Goal: Communication & Community: Answer question/provide support

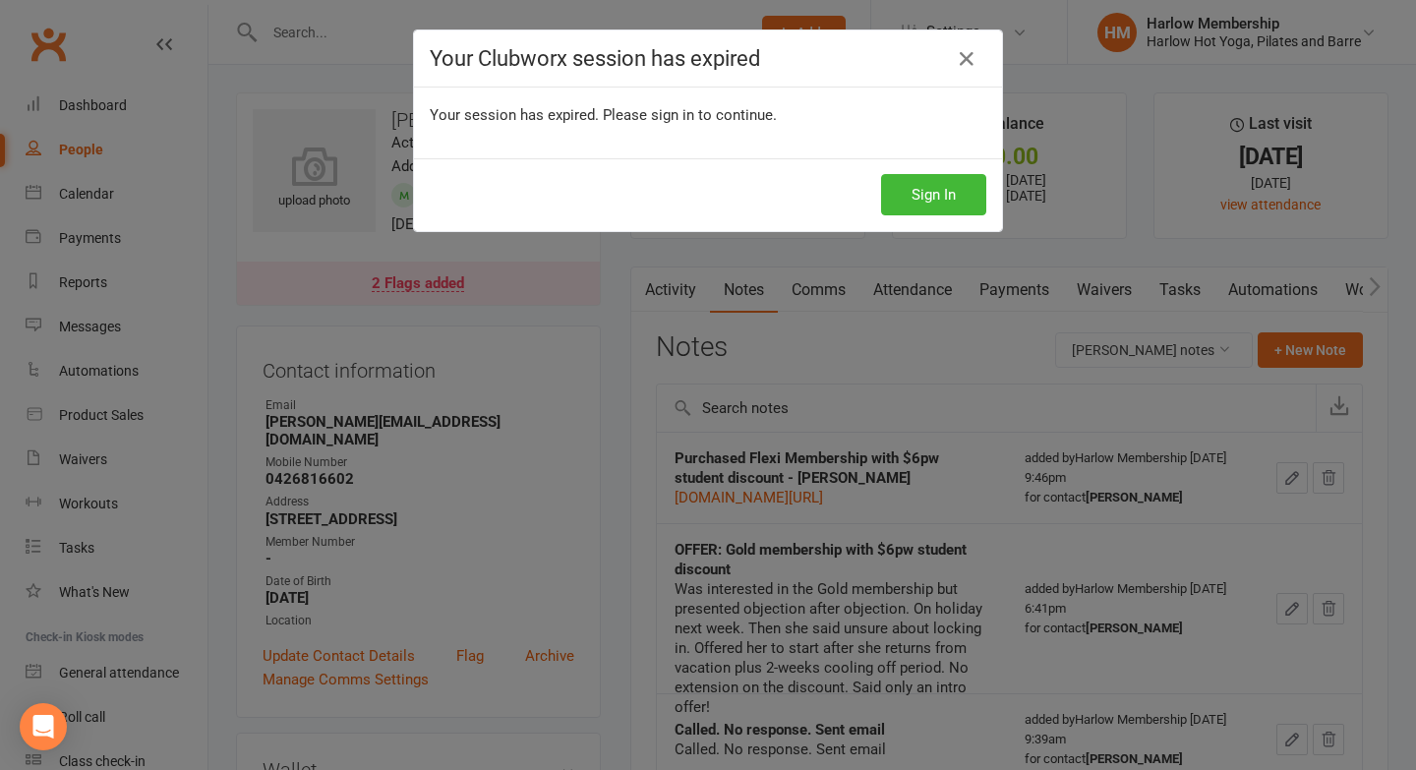
click at [951, 210] on button "Sign In" at bounding box center [933, 194] width 105 height 41
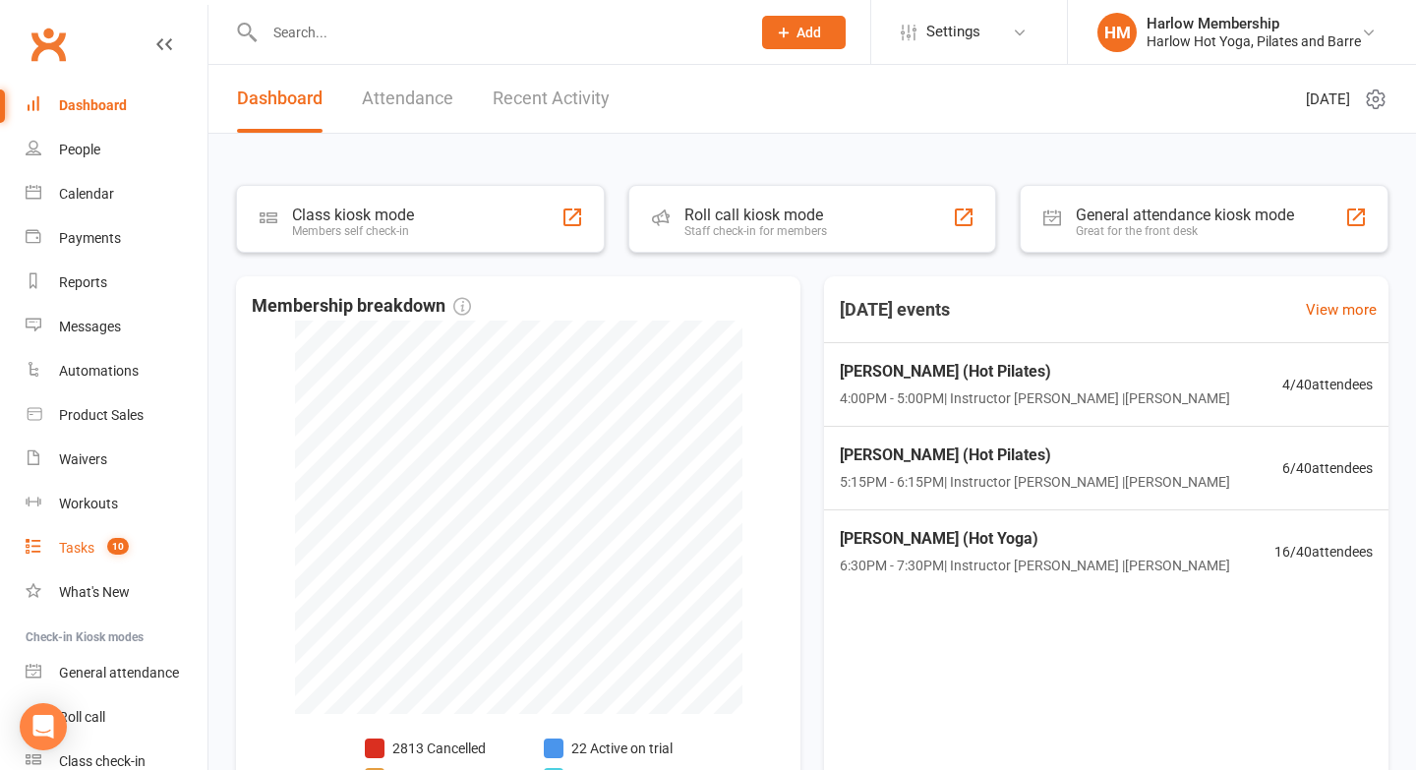
click at [116, 547] on span "10" at bounding box center [118, 546] width 22 height 17
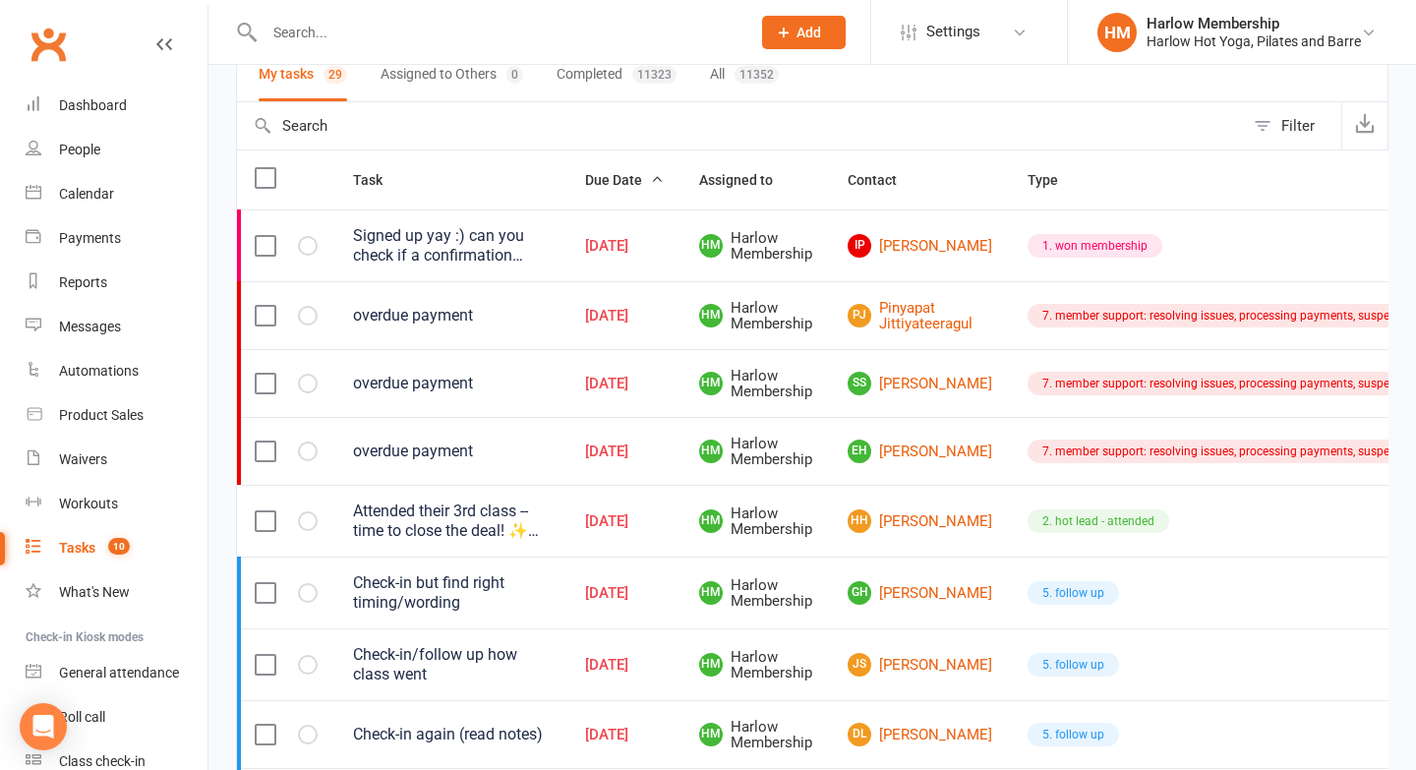
scroll to position [174, 0]
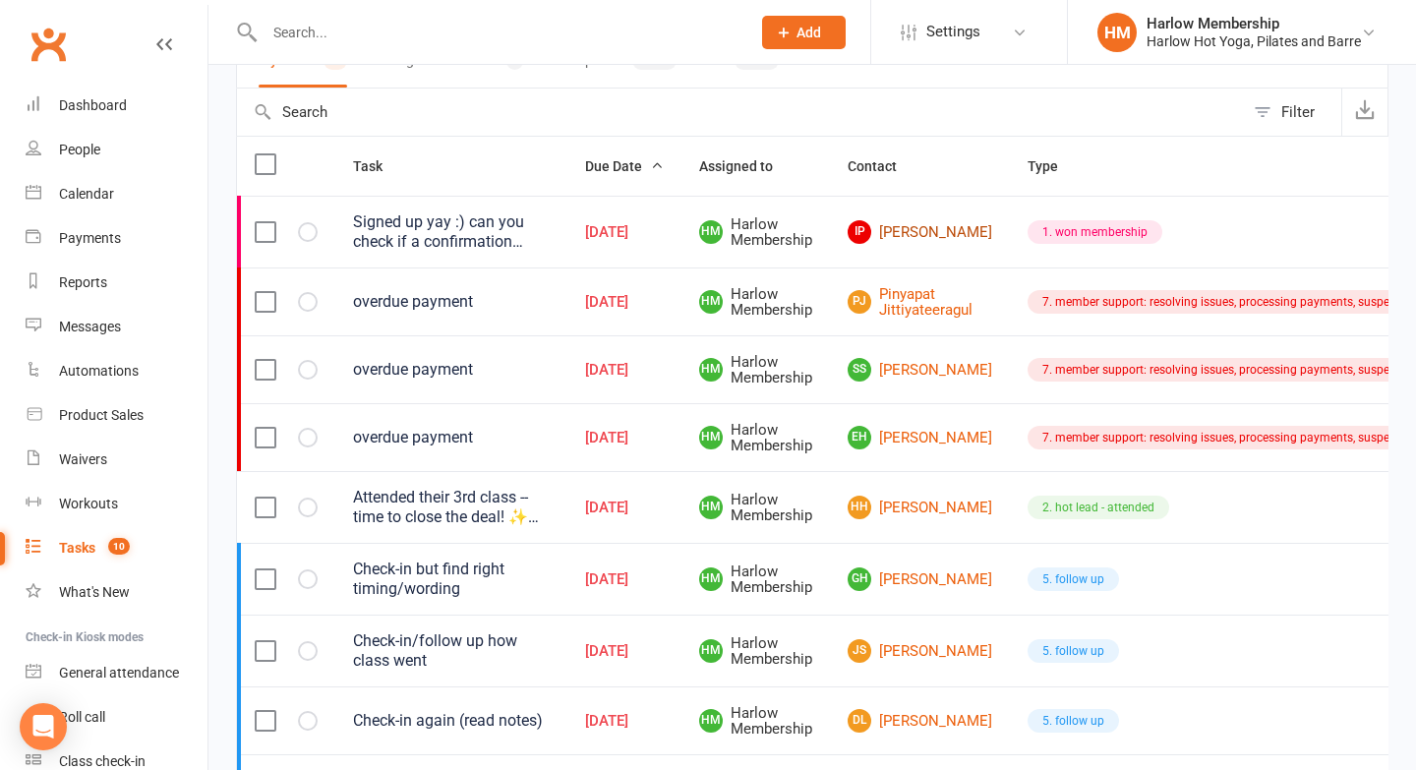
click at [895, 225] on link "IP [PERSON_NAME]" at bounding box center [920, 232] width 145 height 24
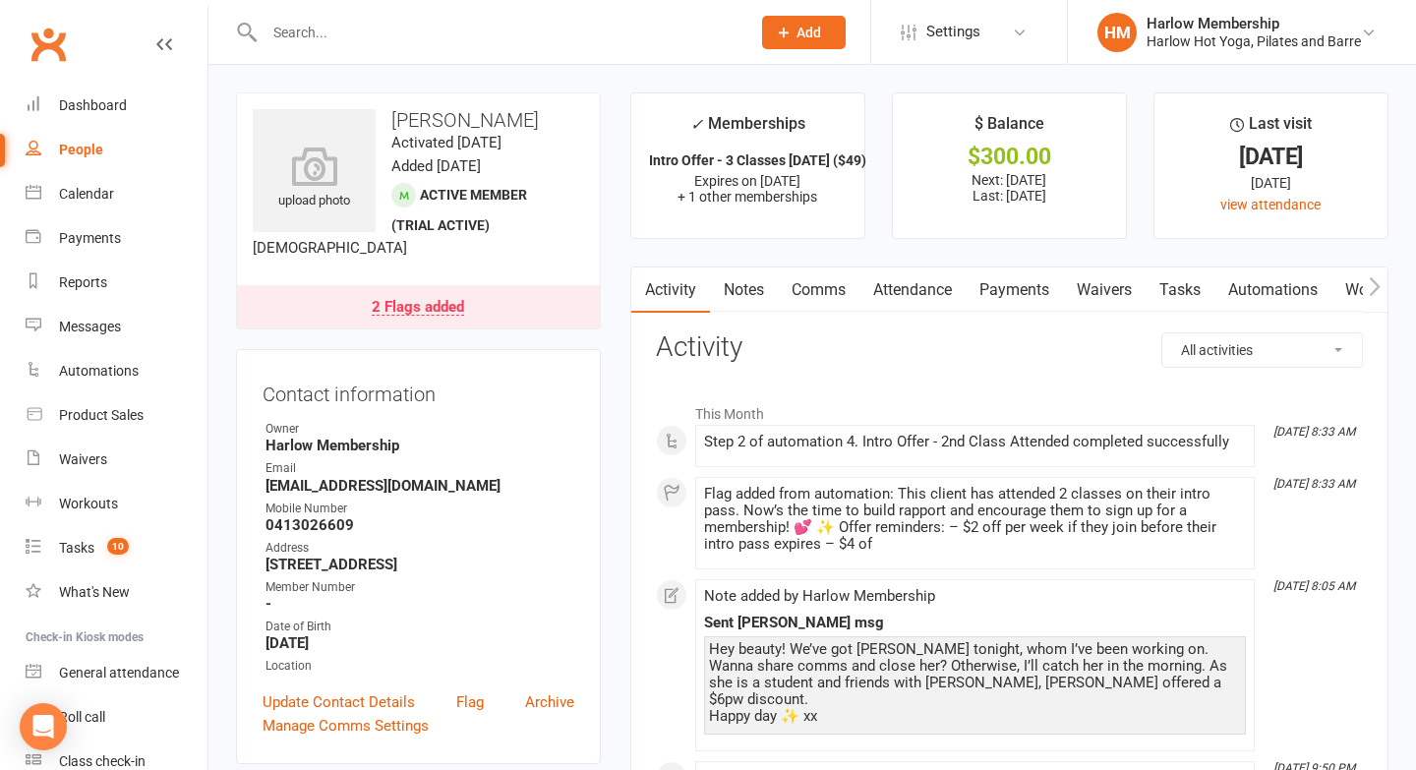
click at [1160, 297] on link "Tasks" at bounding box center [1180, 290] width 69 height 45
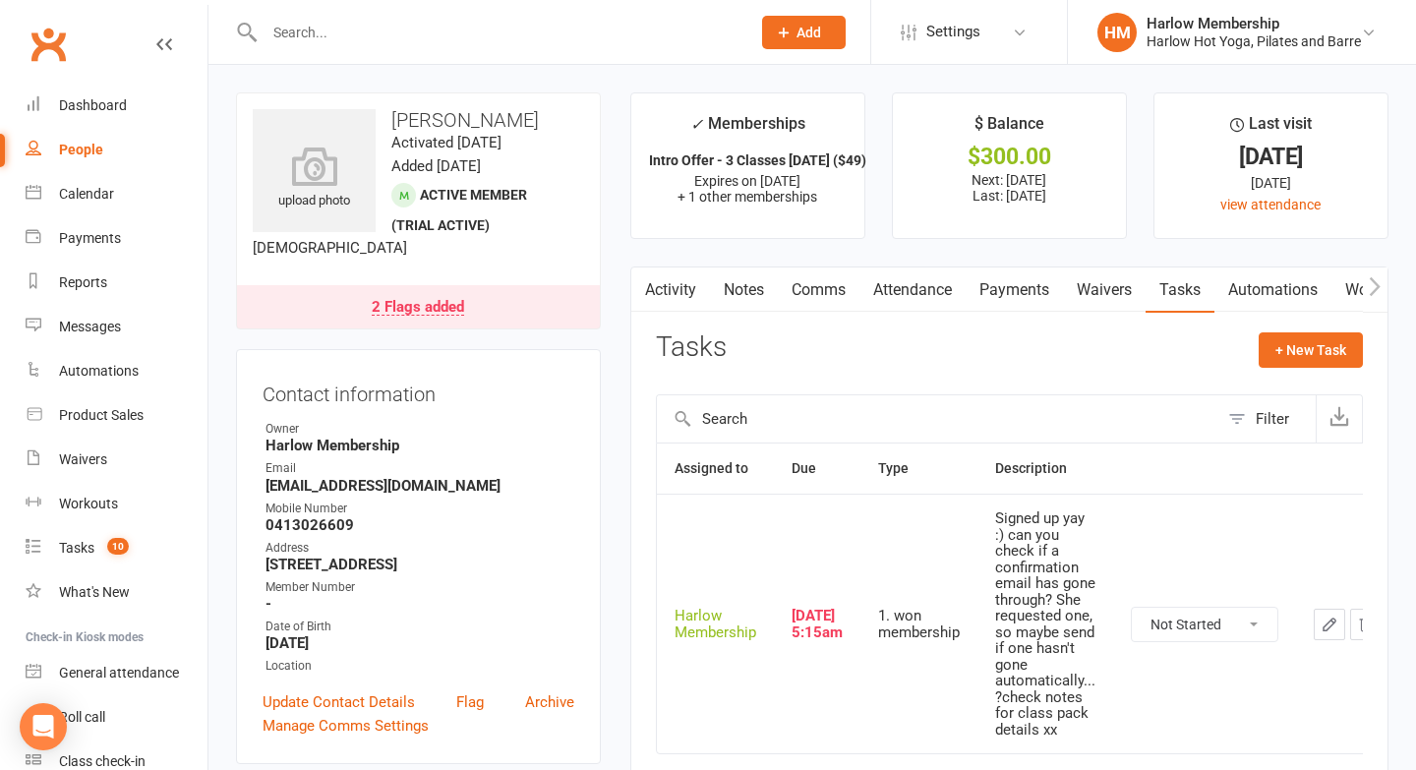
click at [1185, 609] on select "Not Started In Progress Waiting Complete" at bounding box center [1205, 624] width 146 height 33
select select "unstarted"
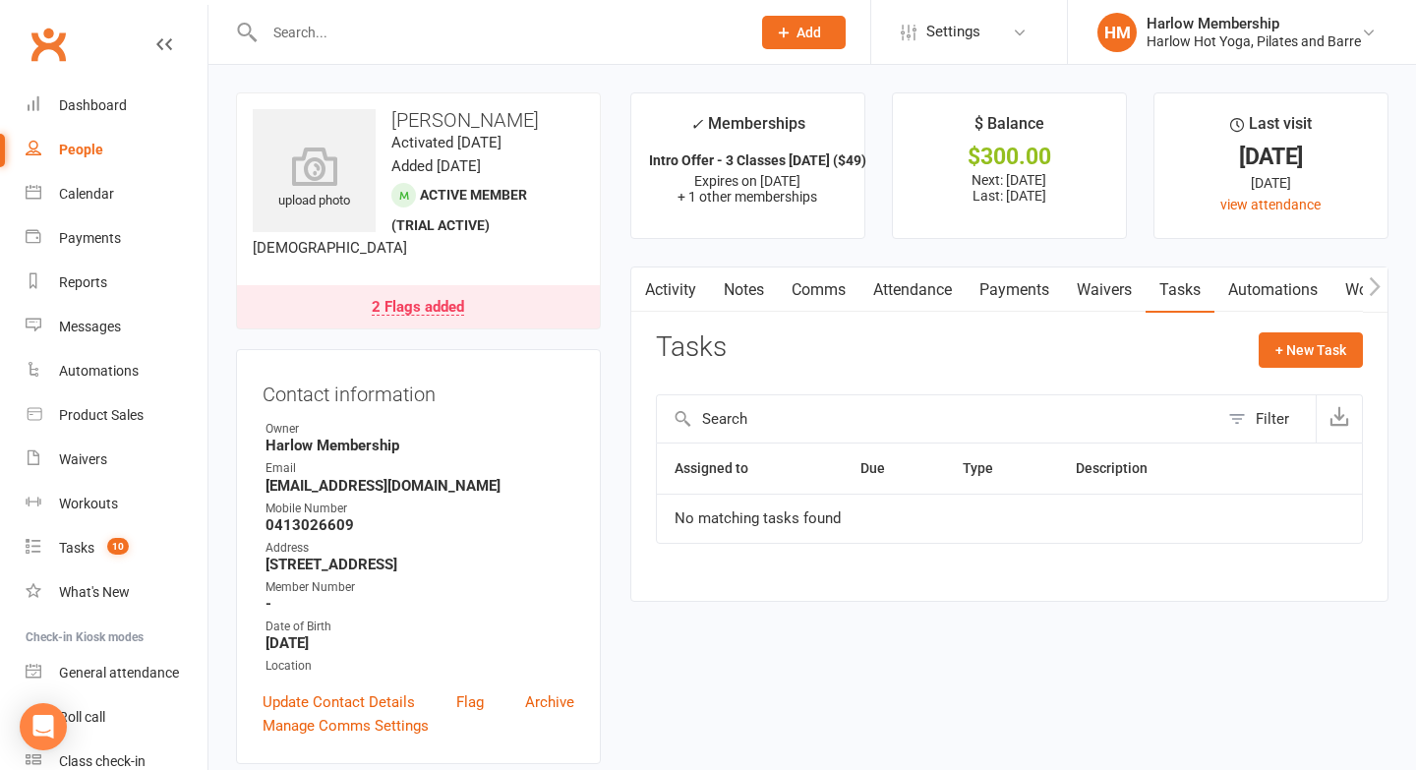
click at [755, 303] on link "Notes" at bounding box center [744, 290] width 68 height 45
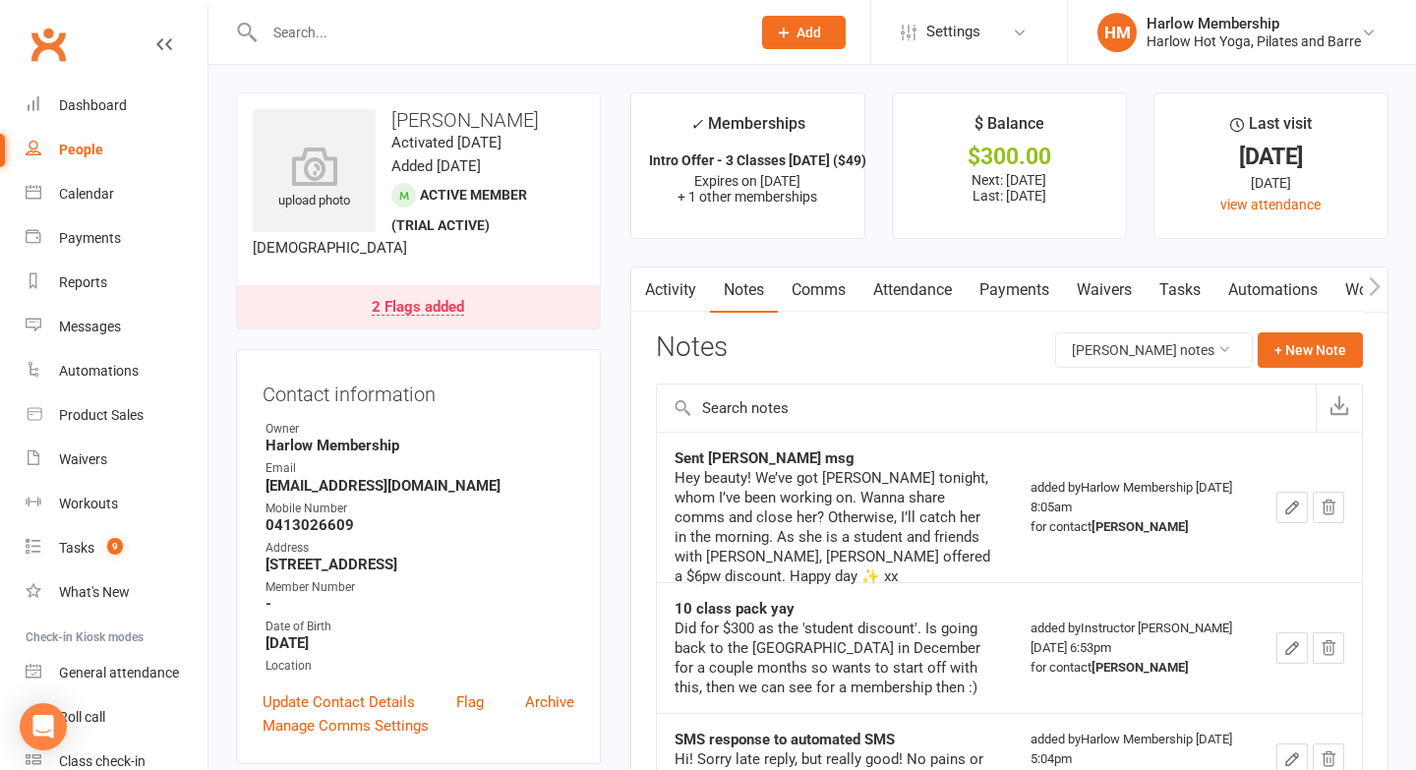
click at [802, 296] on link "Comms" at bounding box center [819, 290] width 82 height 45
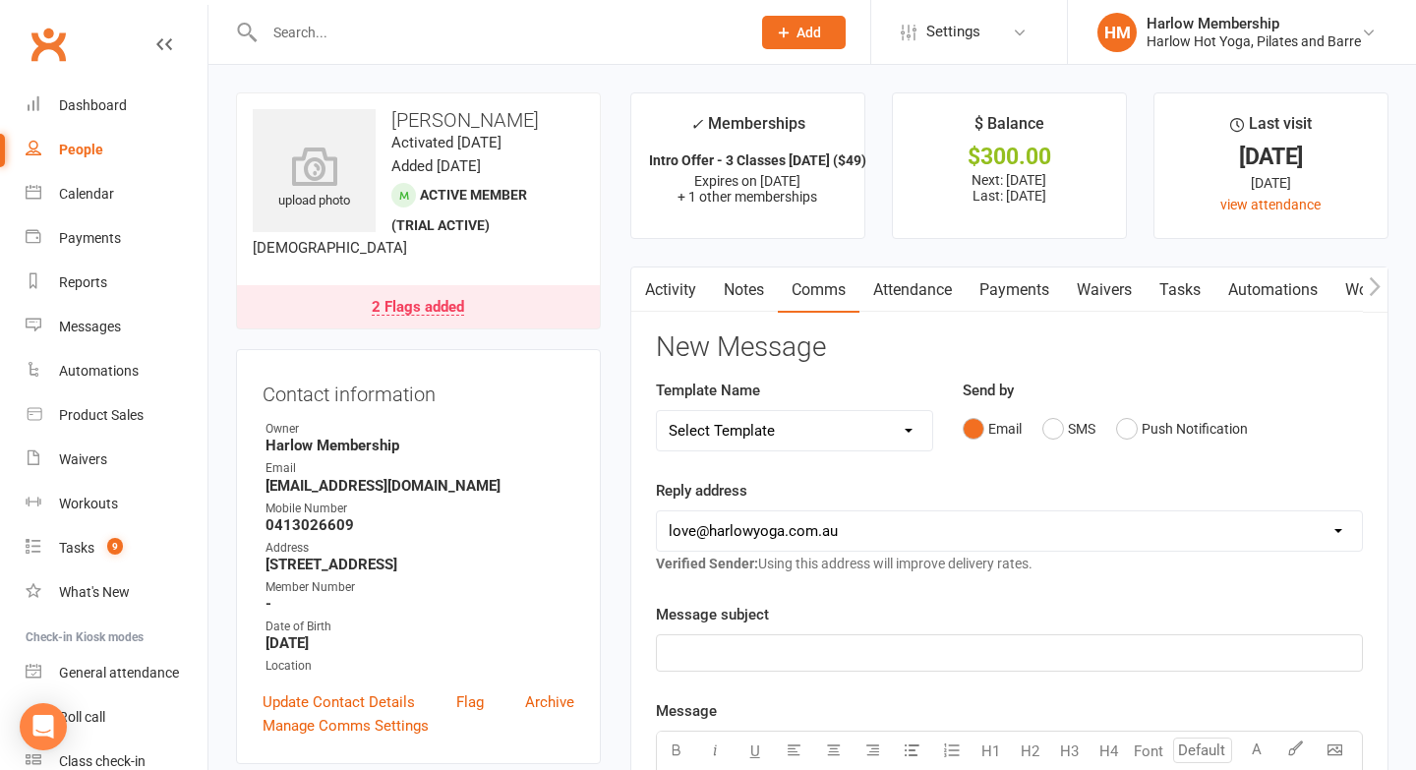
click at [895, 431] on select "Select Template [Email] Birthday Comp Pass [Push Notification] Booking Created …" at bounding box center [794, 430] width 275 height 39
select select "15"
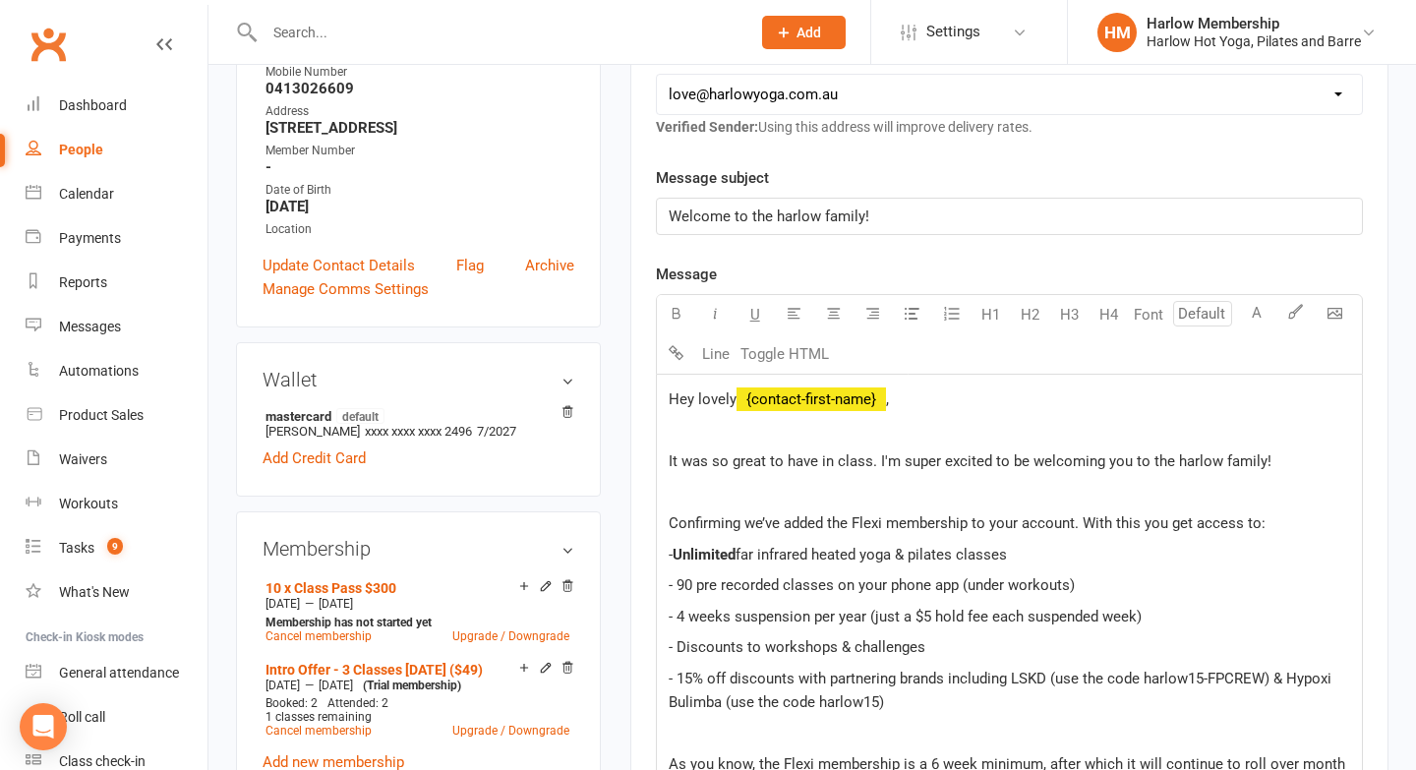
scroll to position [438, 0]
click at [751, 497] on p at bounding box center [1010, 492] width 682 height 24
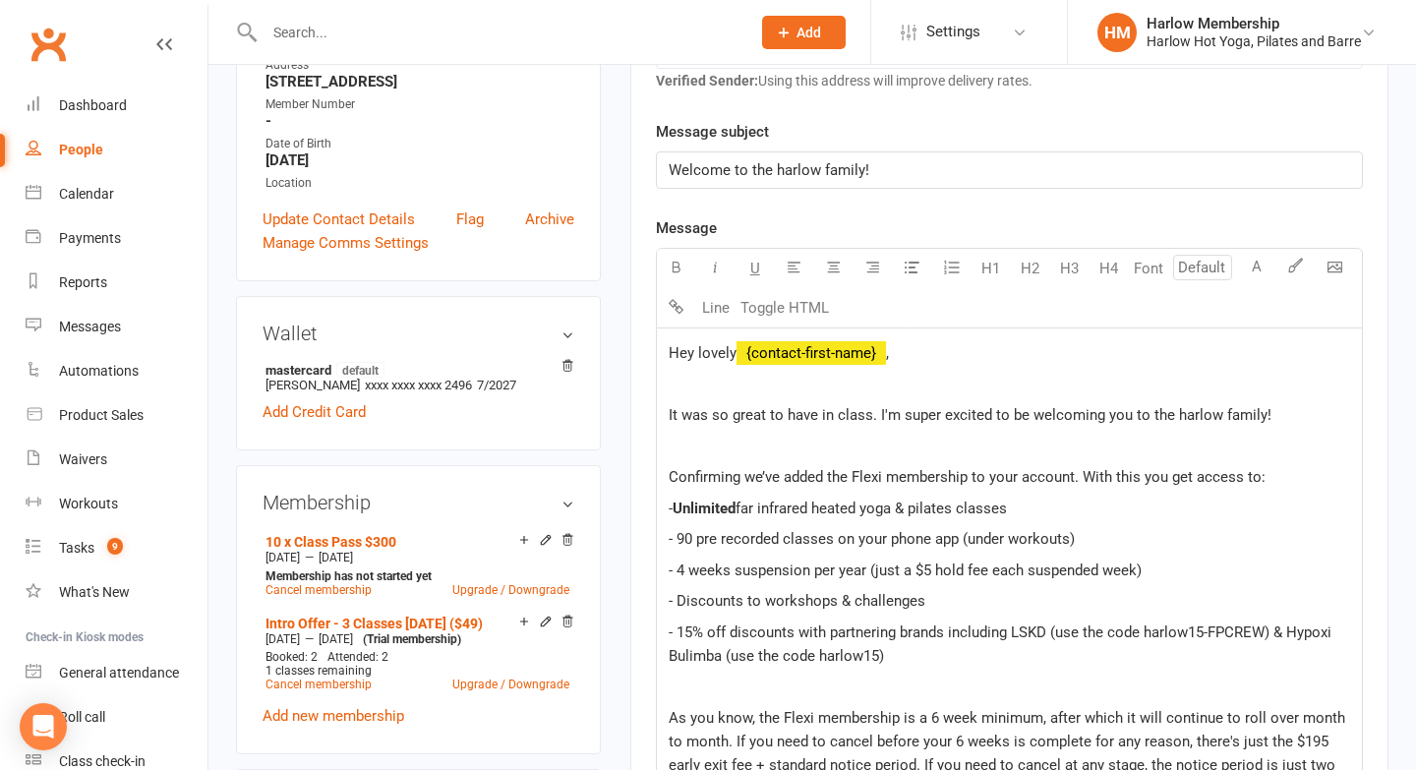
scroll to position [486, 0]
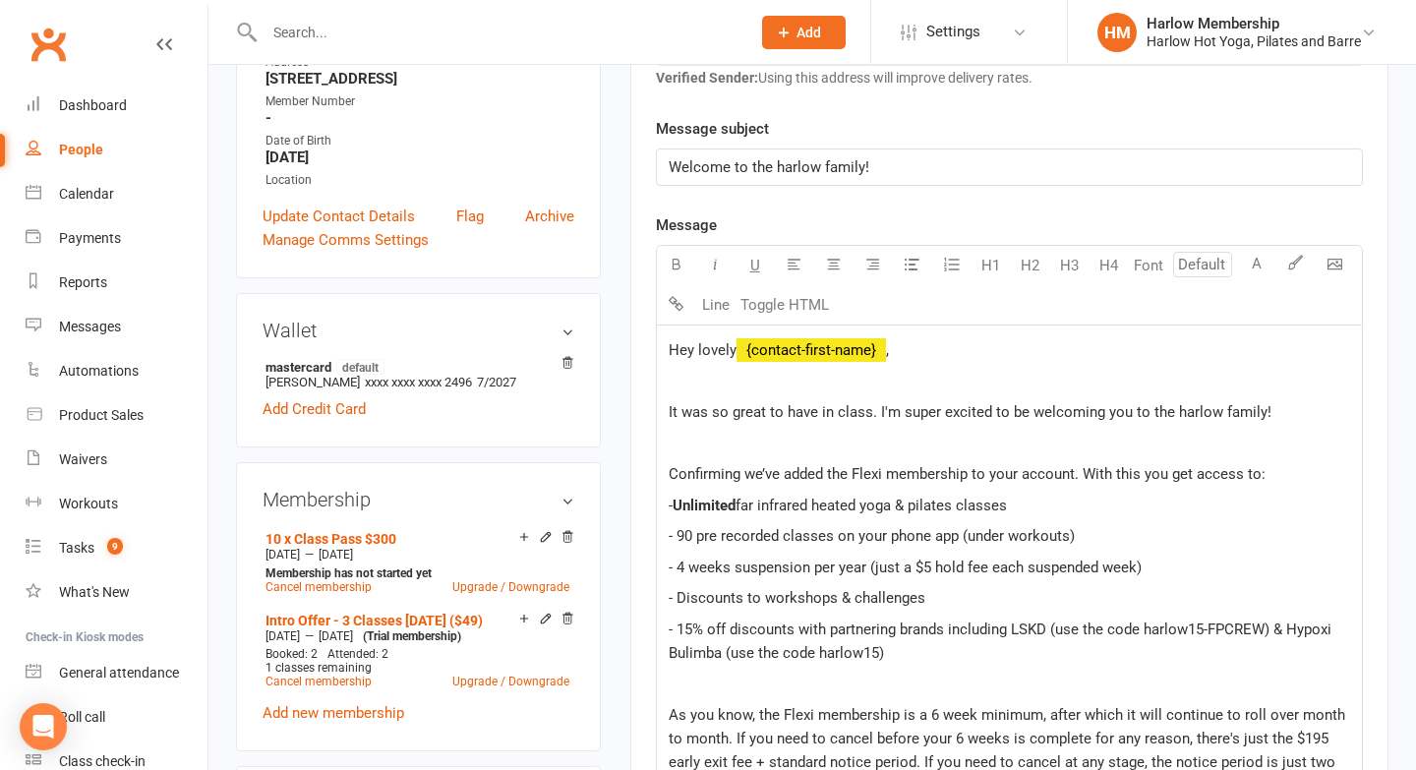
click at [864, 472] on span "Confirming we’ve added the Flexi membership to your account. With this you get …" at bounding box center [967, 474] width 597 height 18
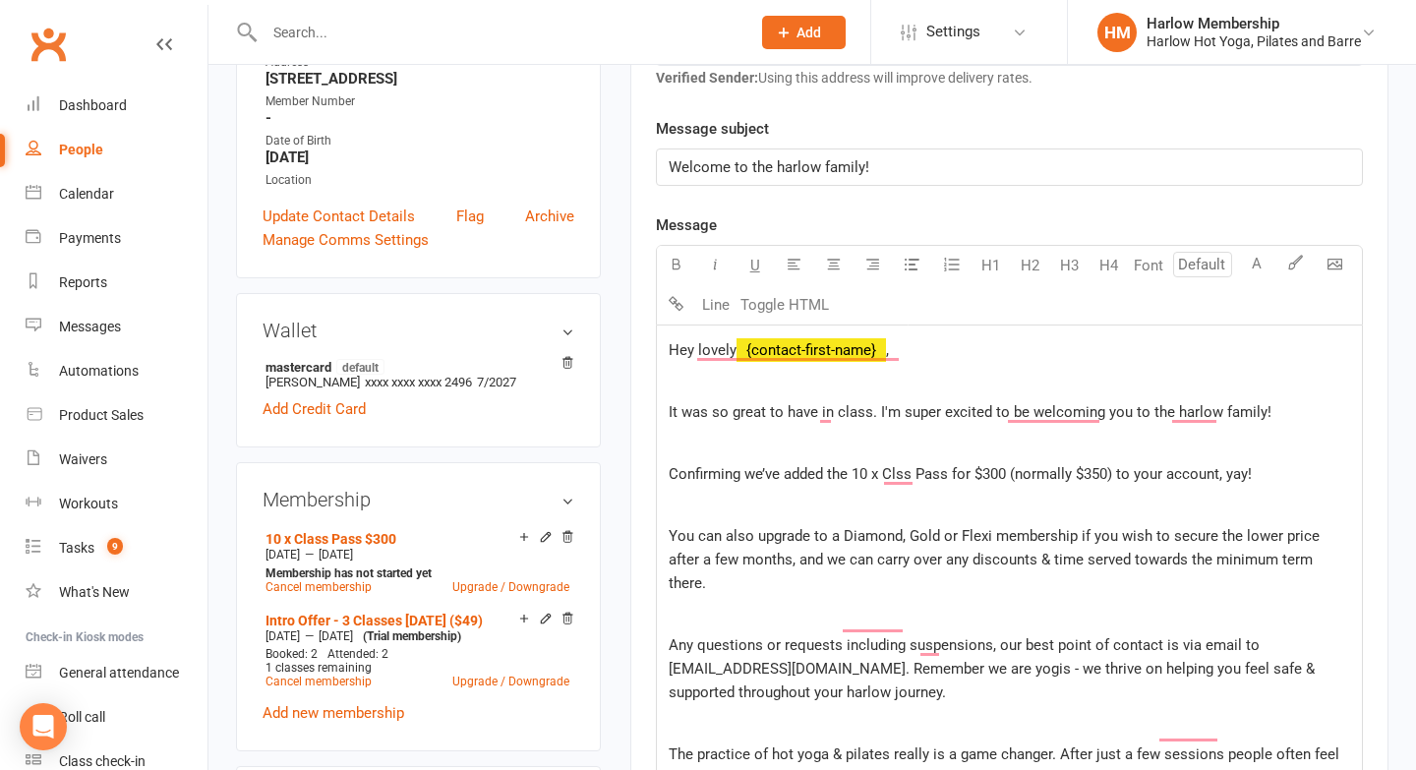
scroll to position [565, 0]
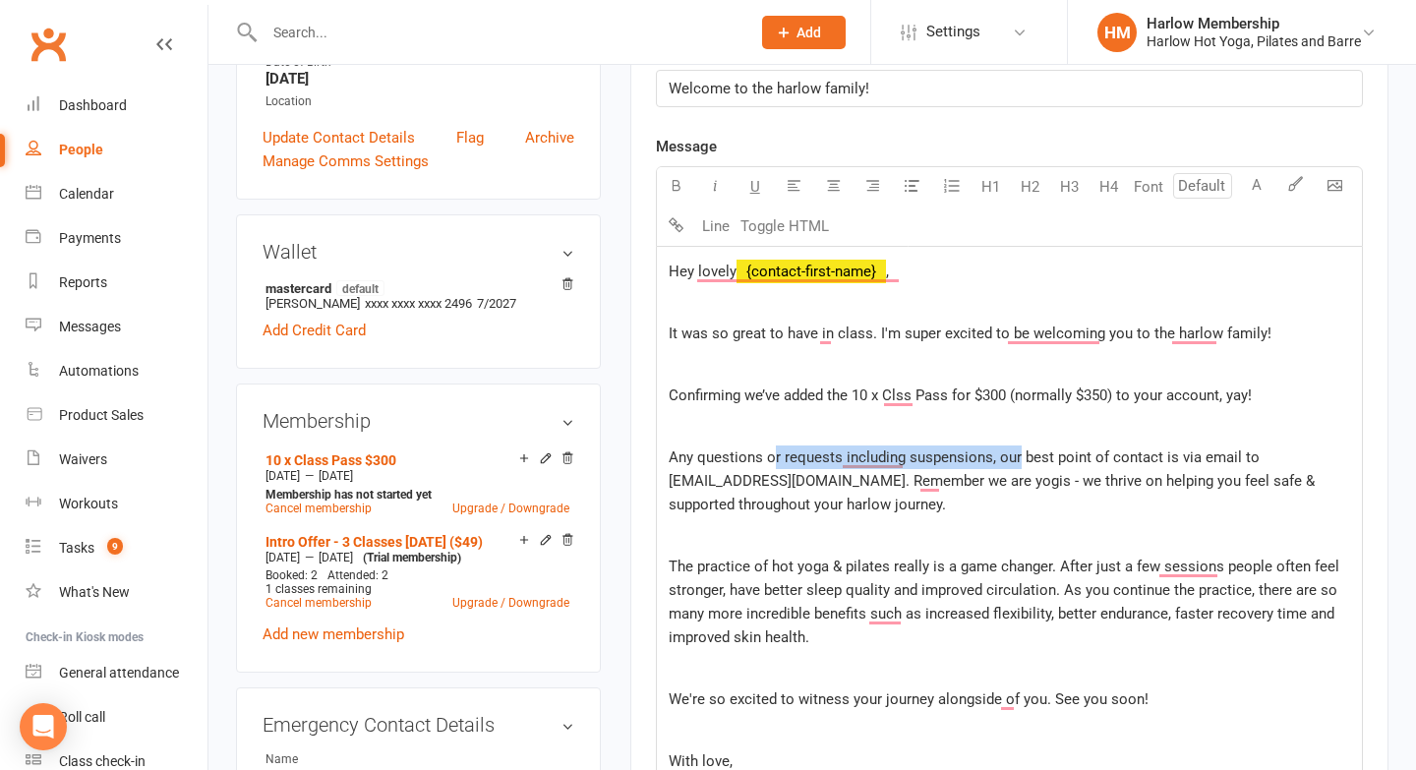
drag, startPoint x: 770, startPoint y: 457, endPoint x: 1018, endPoint y: 454, distance: 247.9
click at [1018, 454] on span "Any questions or requests including suspensions, our best point of contact is v…" at bounding box center [994, 481] width 650 height 65
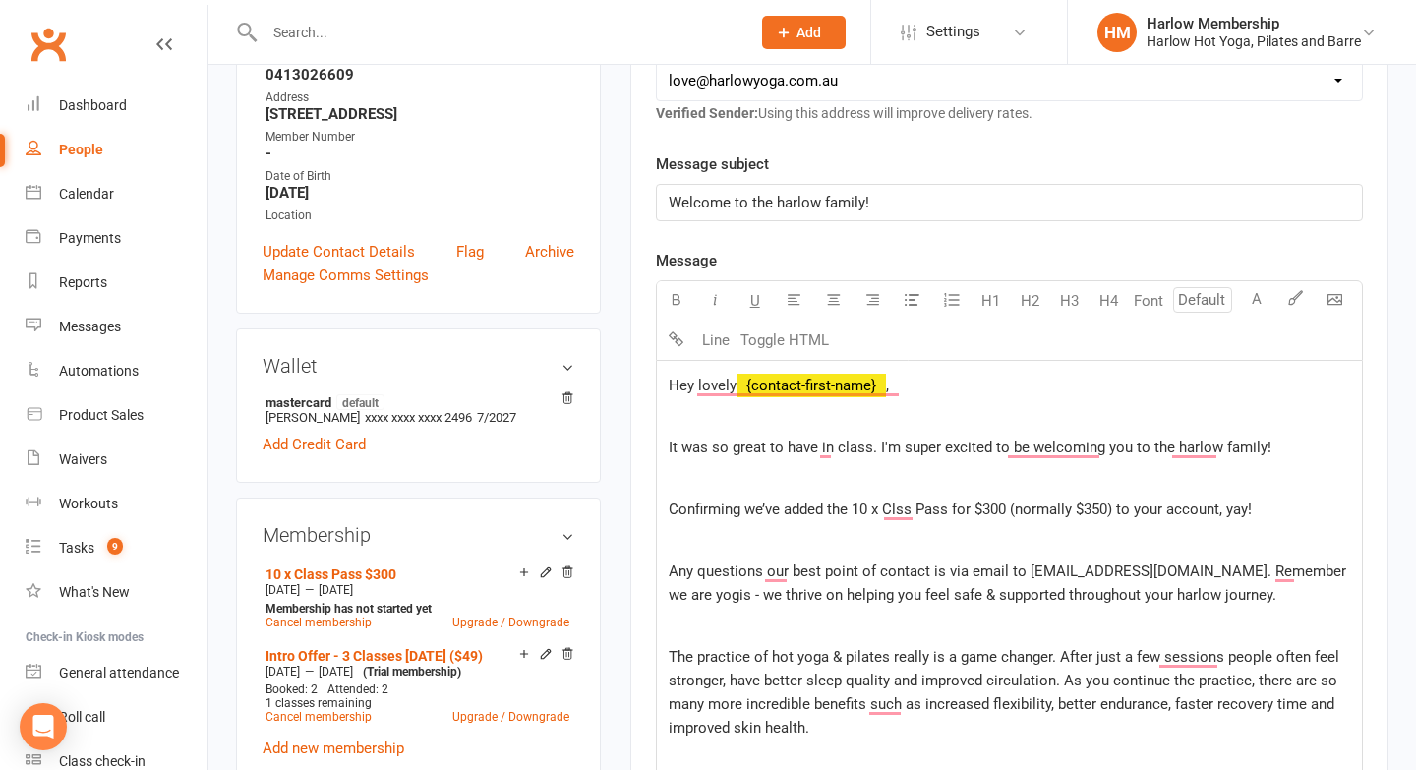
scroll to position [503, 0]
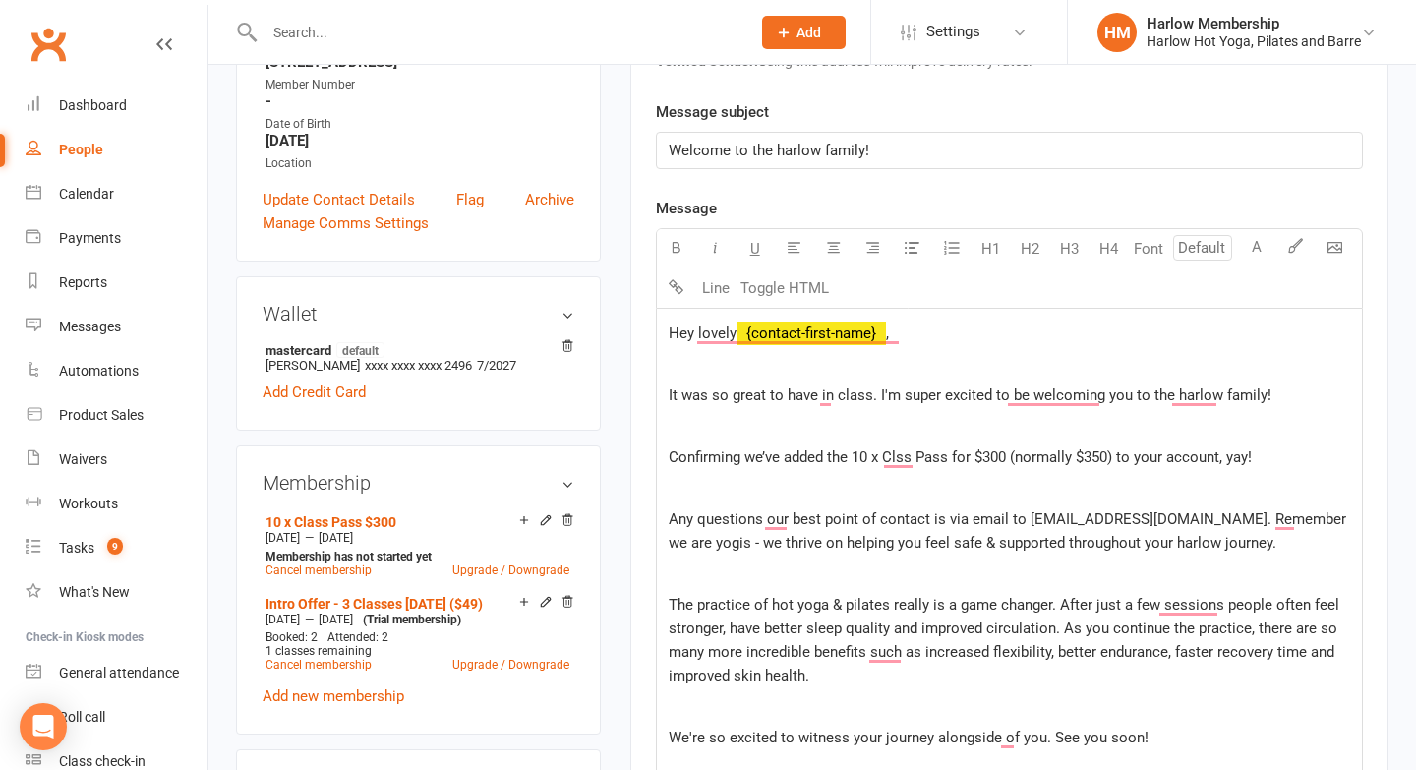
click at [866, 398] on span "It was so great to have in class. I'm super excited to be welcoming you to the …" at bounding box center [970, 396] width 603 height 18
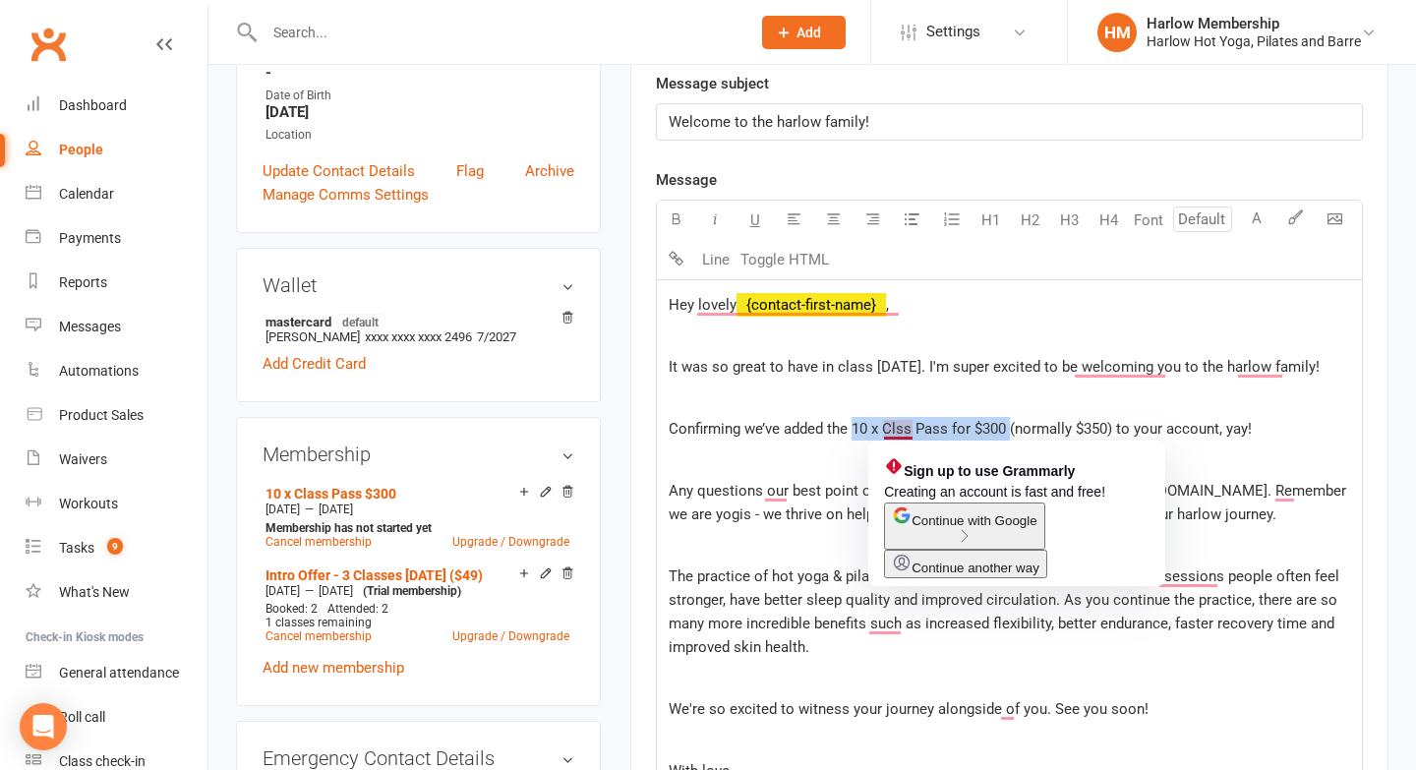
drag, startPoint x: 854, startPoint y: 429, endPoint x: 1014, endPoint y: 426, distance: 160.4
click at [1014, 426] on span "Confirming we’ve added the 10 x Clss Pass for $300 (normally $350) to your acco…" at bounding box center [960, 429] width 583 height 18
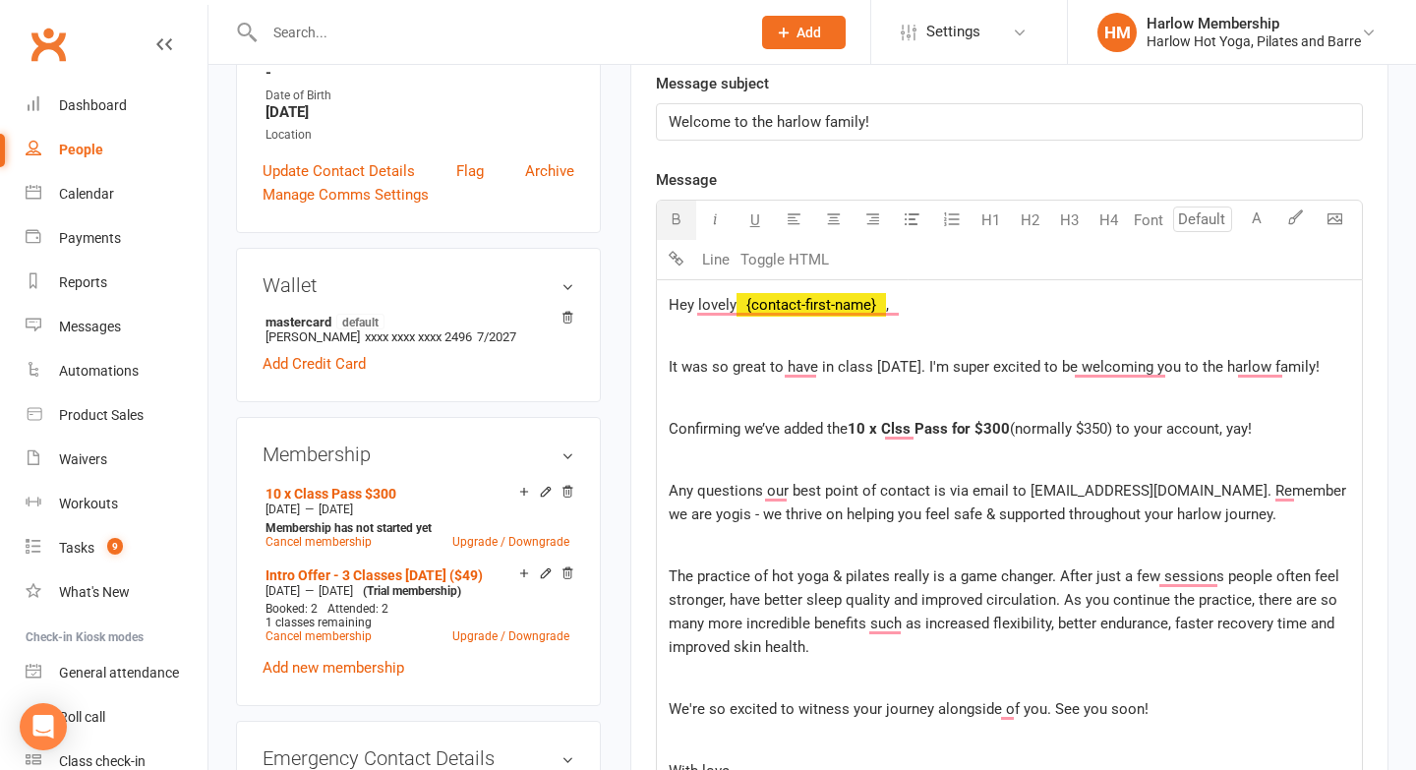
click at [677, 219] on icon "button" at bounding box center [676, 218] width 15 height 15
click at [898, 438] on span "10 x Clss Pass for $300" at bounding box center [929, 429] width 162 height 18
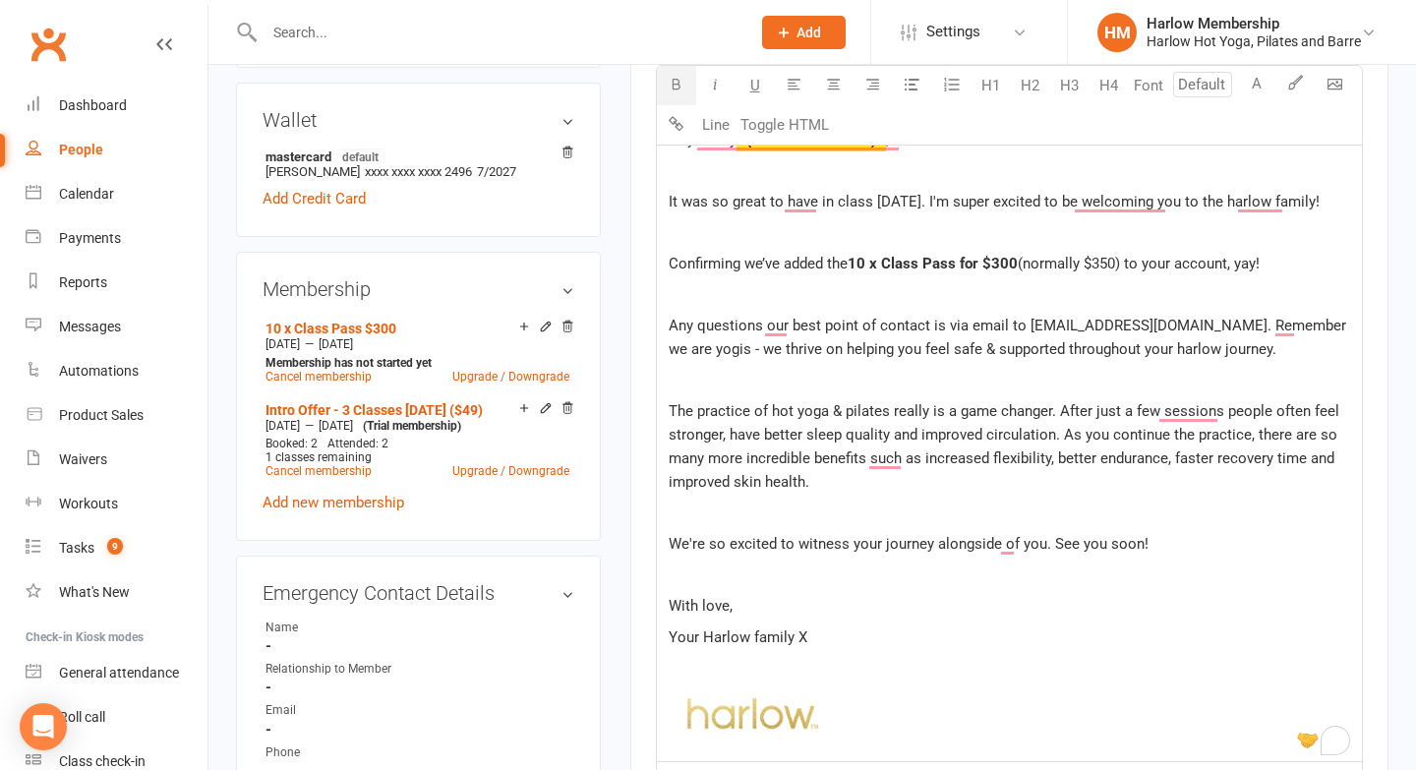
scroll to position [707, 0]
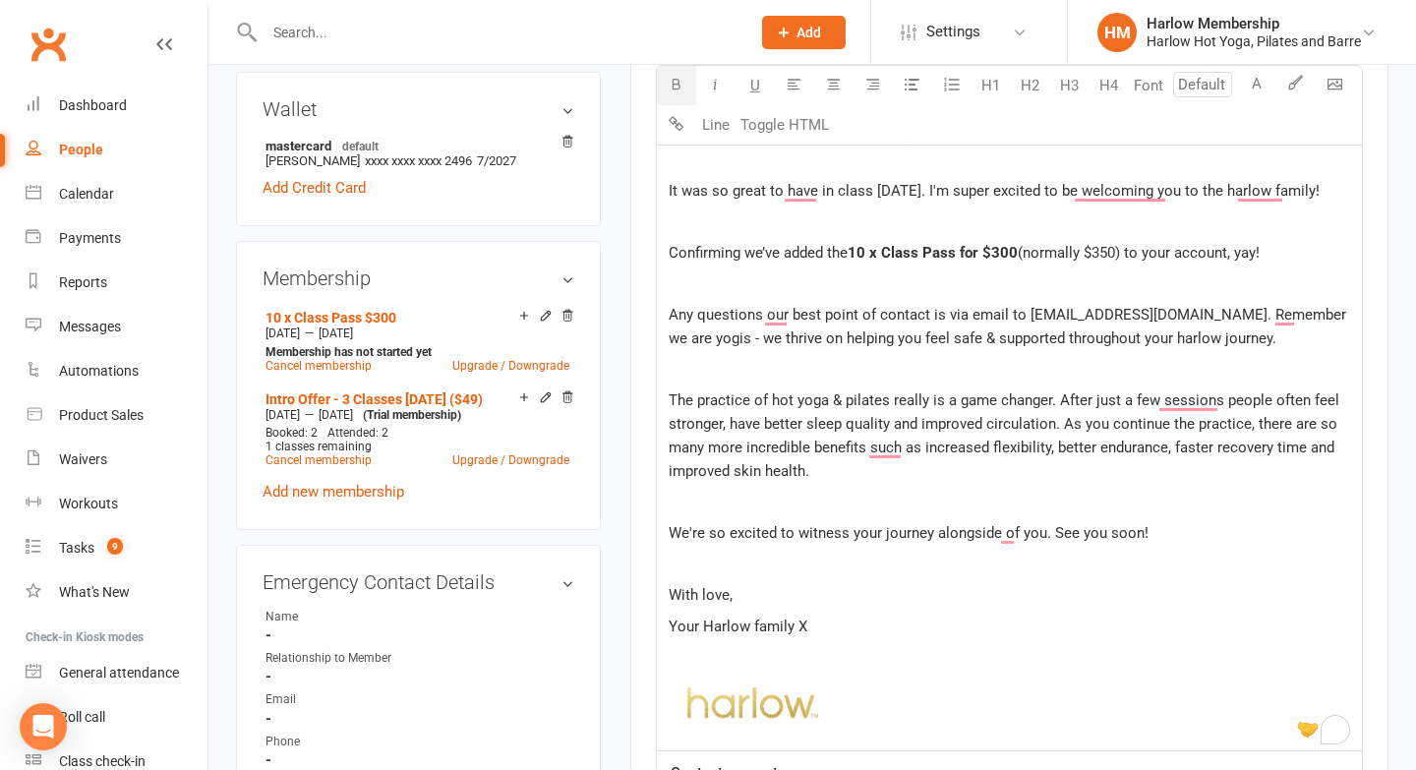
click at [885, 696] on span "﻿" at bounding box center [1010, 707] width 682 height 61
click at [919, 705] on span "﻿ 25% 50% 100% Reset" at bounding box center [1010, 707] width 682 height 61
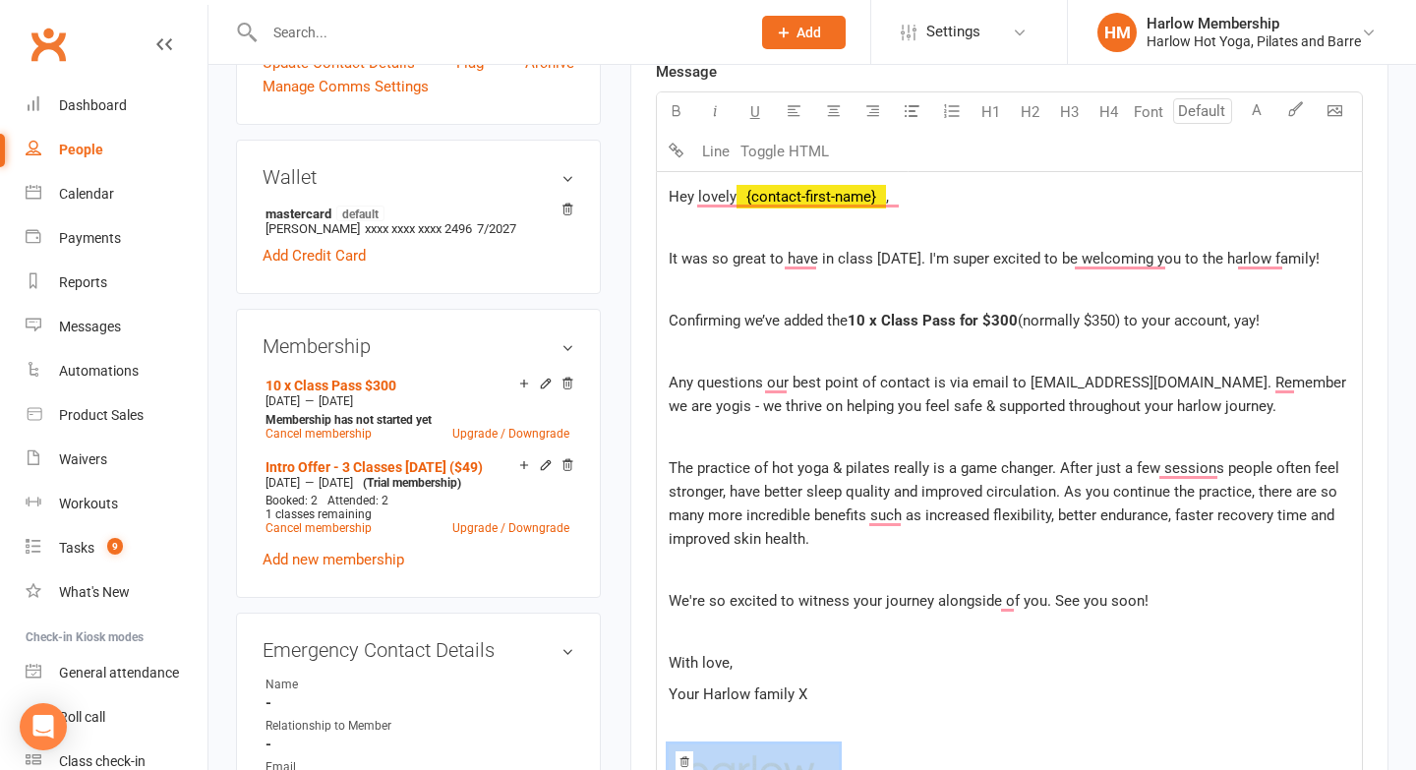
scroll to position [632, 0]
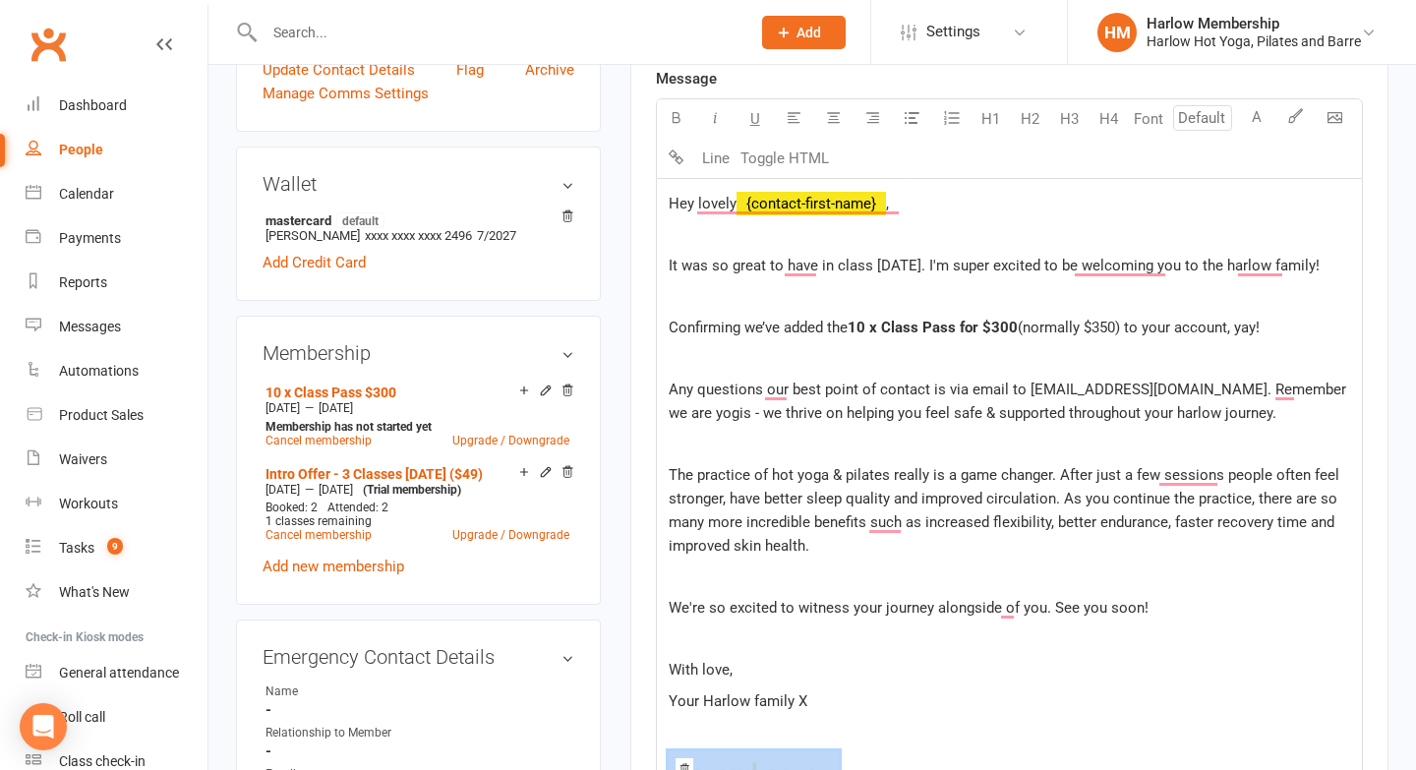
drag, startPoint x: 884, startPoint y: 695, endPoint x: 681, endPoint y: 237, distance: 501.6
click at [681, 237] on div "Hey lovely ﻿ {contact-first-name} , It was so great to have in class [DATE]. I'…" at bounding box center [1009, 502] width 705 height 646
drag, startPoint x: 674, startPoint y: 208, endPoint x: 861, endPoint y: 510, distance: 355.1
click at [861, 510] on div "Hey lovely ﻿ {contact-first-name} , It was so great to have in class [DATE]. I'…" at bounding box center [1009, 502] width 705 height 646
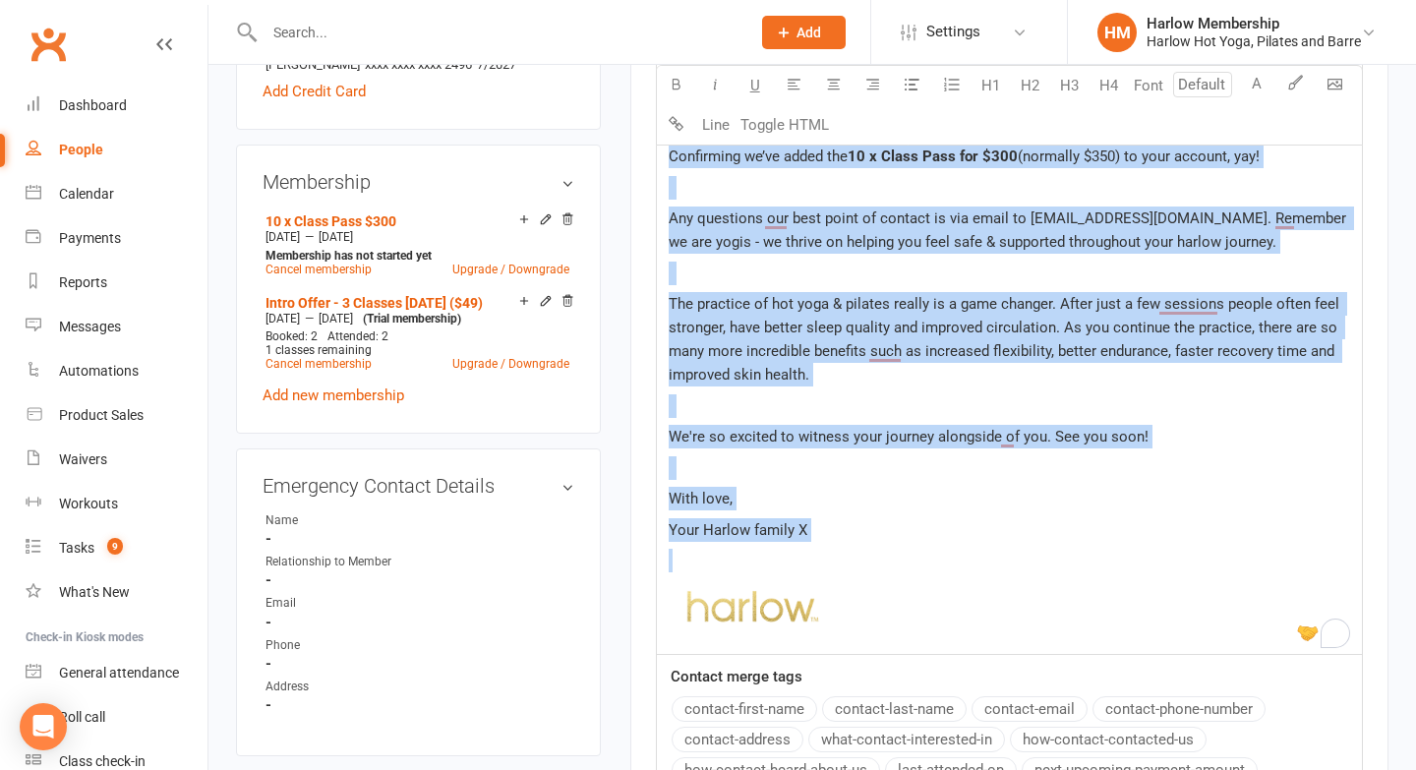
scroll to position [830, 0]
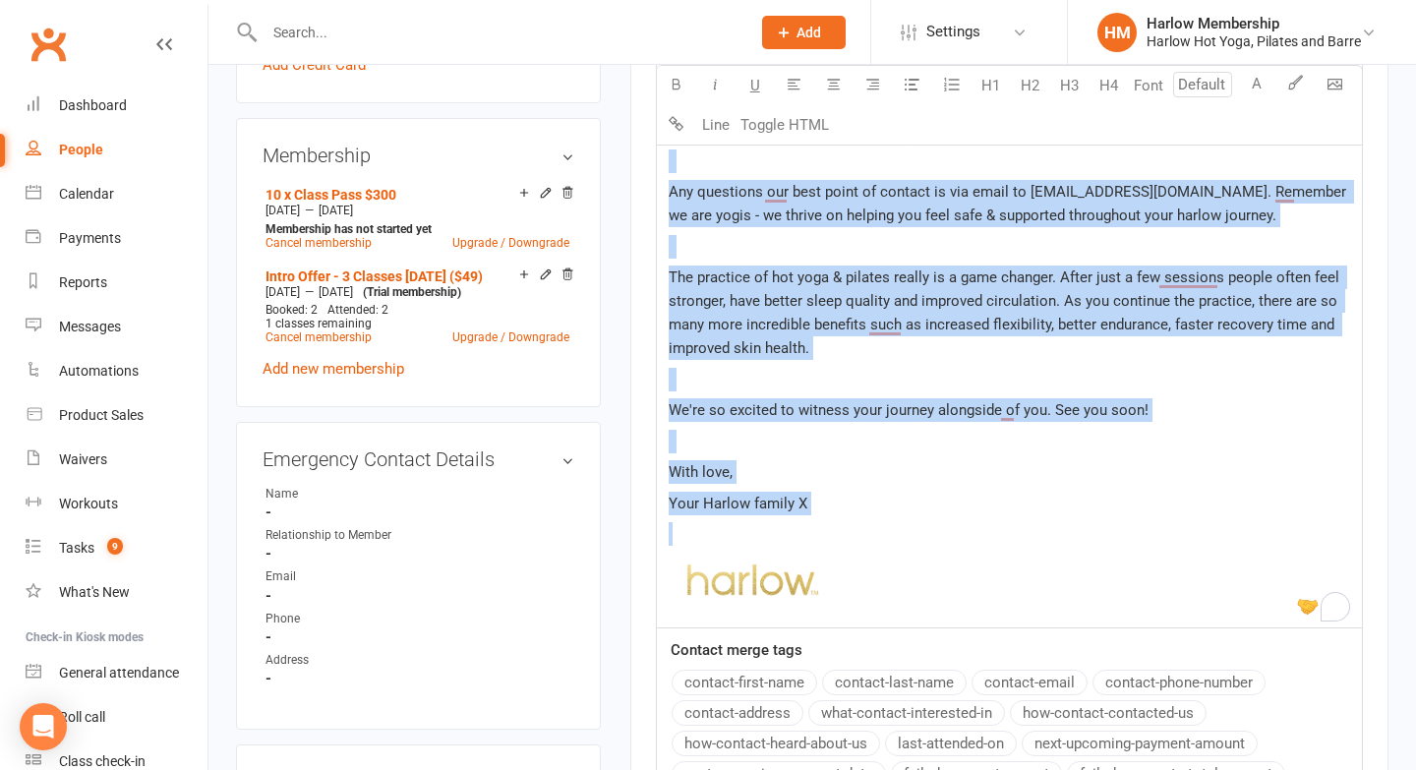
drag, startPoint x: 664, startPoint y: 202, endPoint x: 739, endPoint y: 582, distance: 387.9
click at [739, 582] on div "Hey lovely ﻿ {contact-first-name} , It was so great to have in class [DATE]. I'…" at bounding box center [1009, 304] width 705 height 646
click at [739, 582] on img "To enrich screen reader interactions, please activate Accessibility in Grammarl…" at bounding box center [754, 581] width 170 height 54
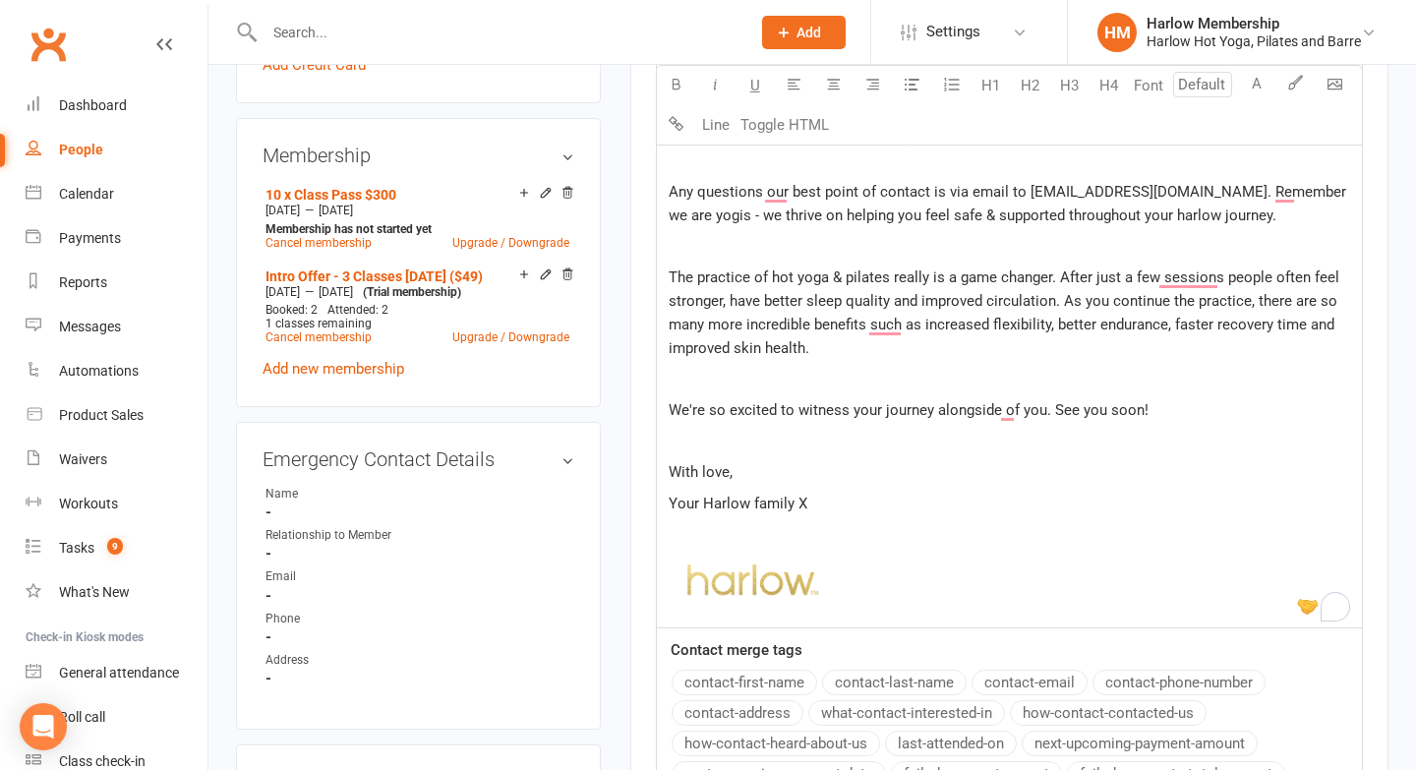
click at [822, 540] on p "To enrich screen reader interactions, please activate Accessibility in Grammarl…" at bounding box center [1010, 534] width 682 height 24
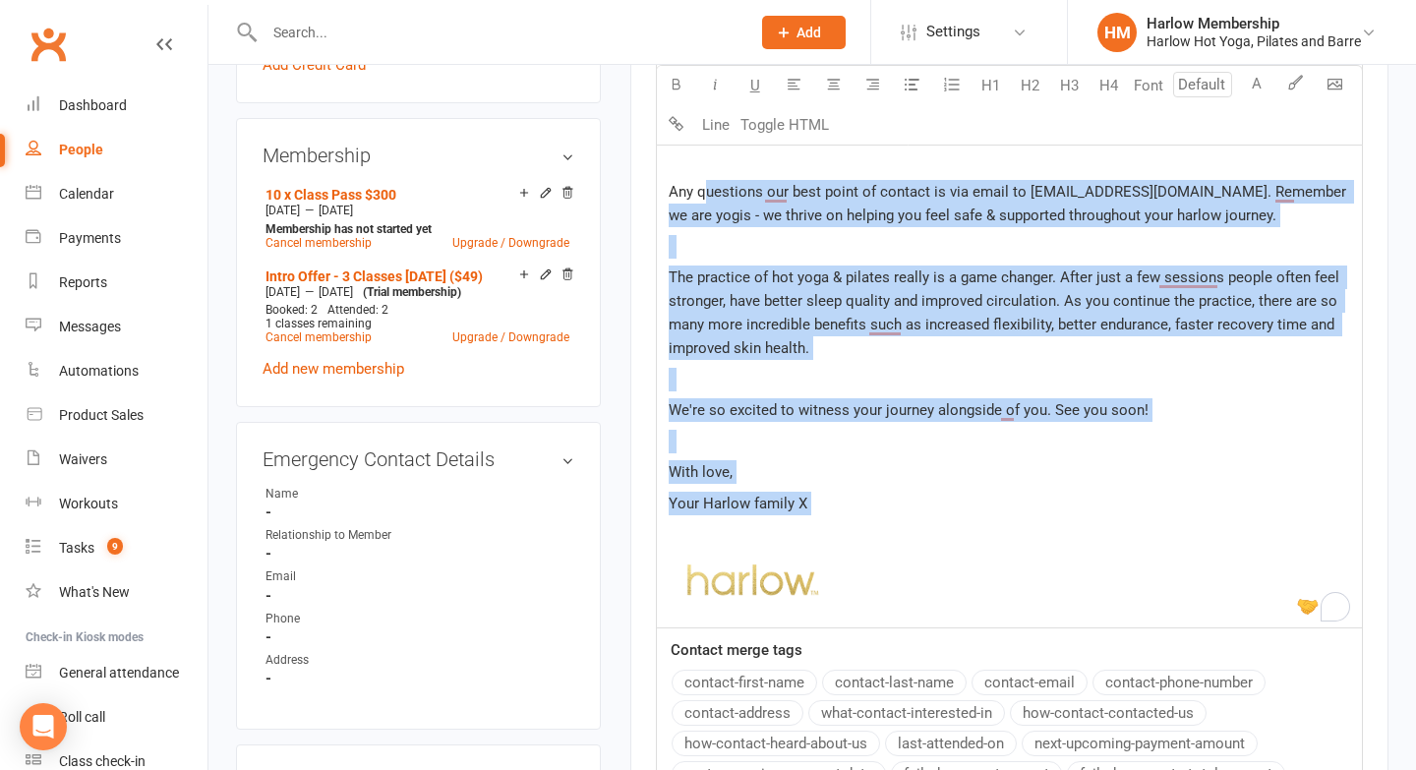
drag, startPoint x: 839, startPoint y: 518, endPoint x: 703, endPoint y: 201, distance: 345.5
click at [703, 201] on div "Hey lovely ﻿ {contact-first-name} , It was so great to have in class [DATE]. I'…" at bounding box center [1009, 304] width 705 height 646
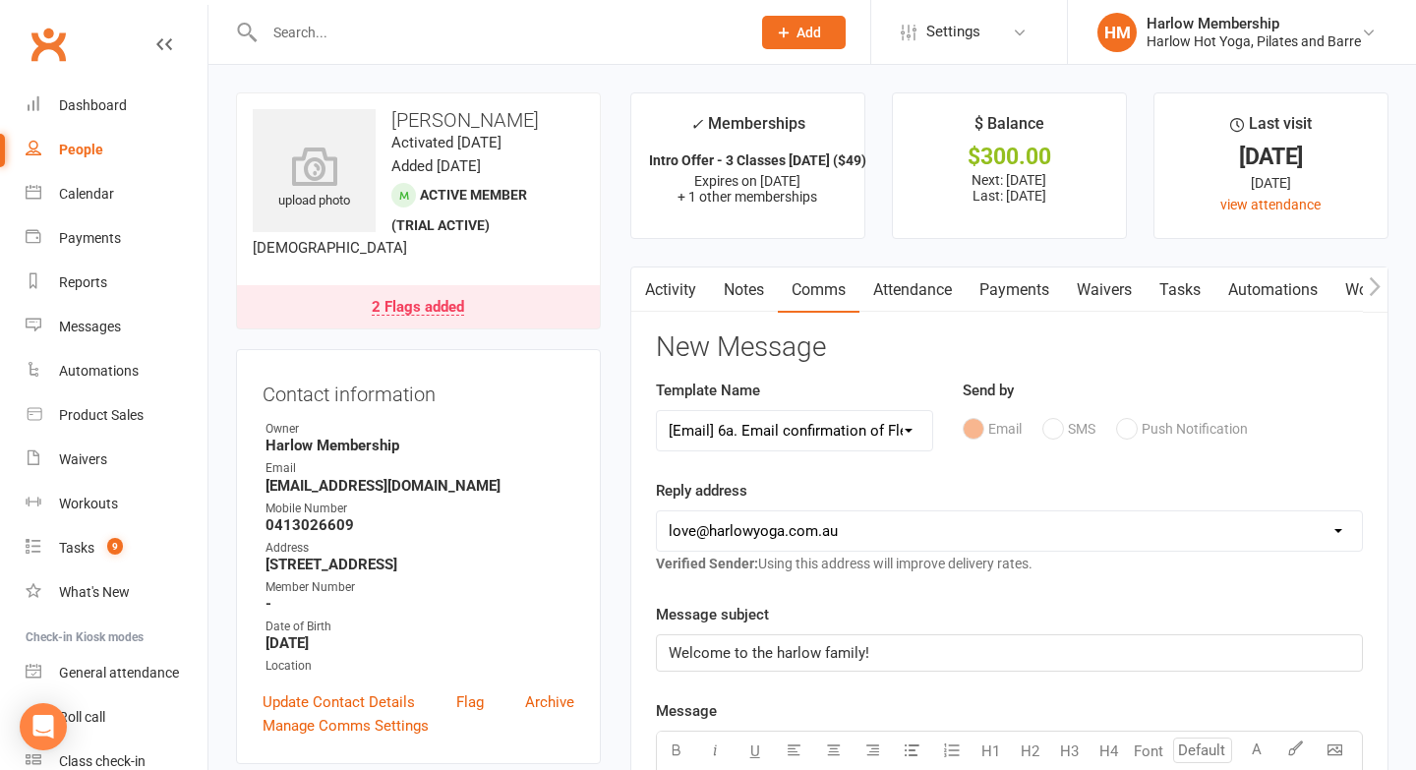
scroll to position [547, 0]
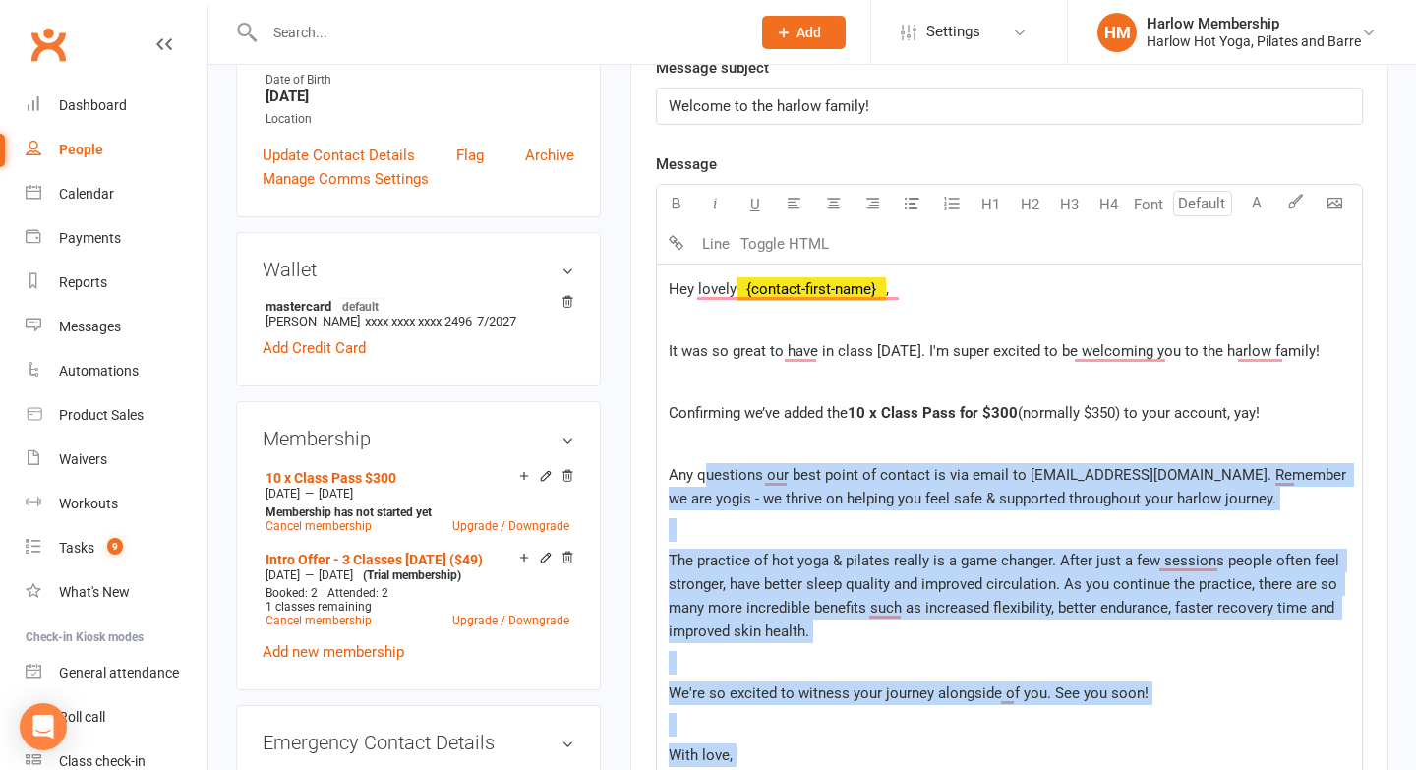
click at [861, 652] on p "To enrich screen reader interactions, please activate Accessibility in Grammarl…" at bounding box center [1010, 663] width 682 height 24
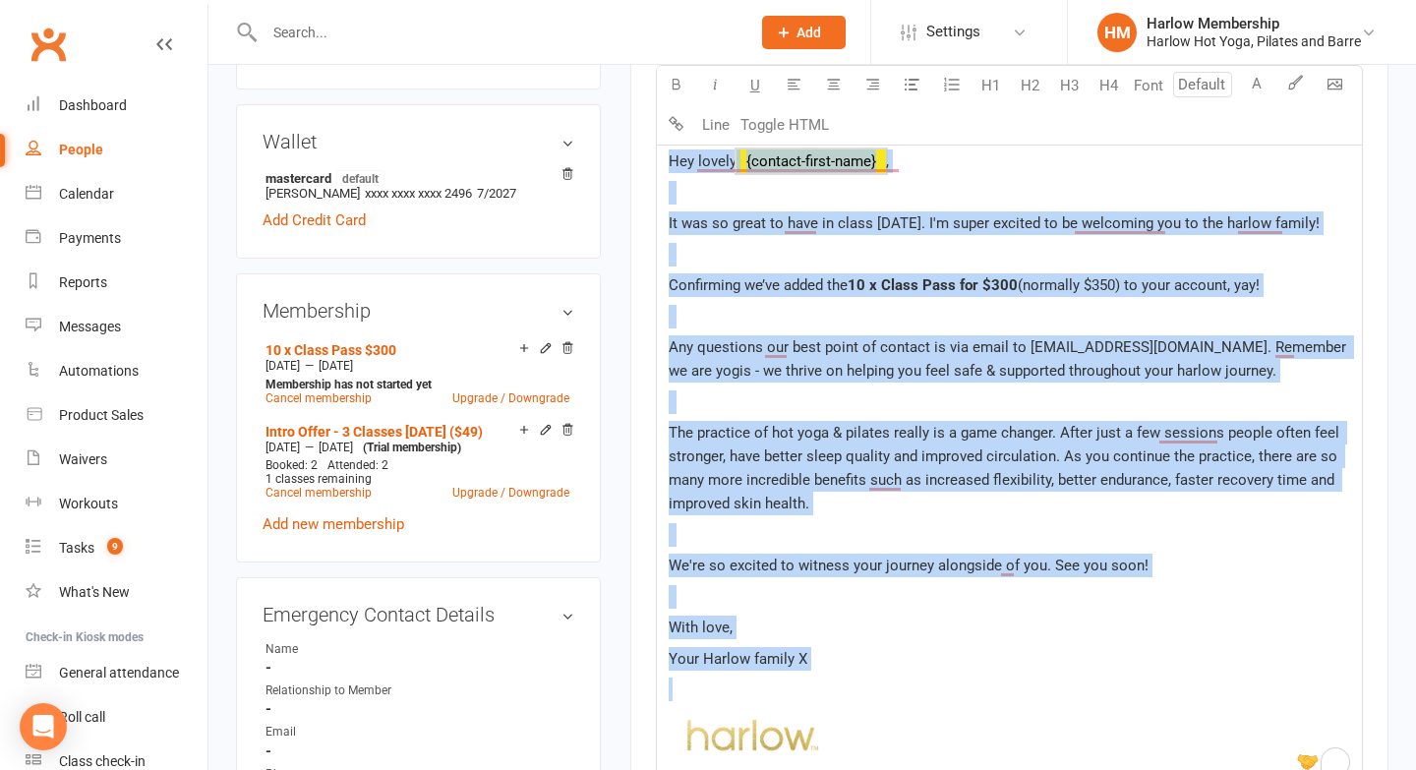
scroll to position [718, 0]
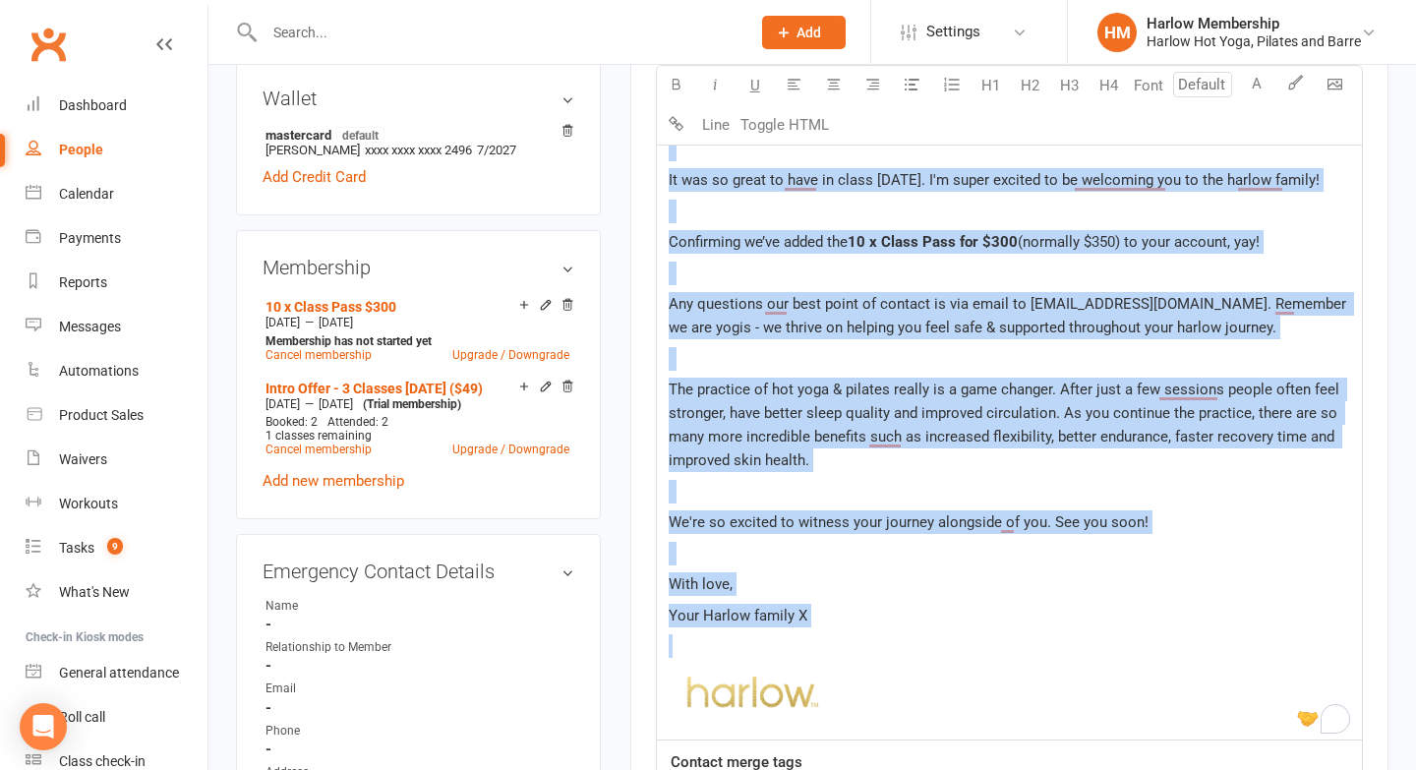
drag, startPoint x: 666, startPoint y: 169, endPoint x: 762, endPoint y: 692, distance: 532.1
click at [762, 692] on div "Hey lovely ﻿ {contact-first-name} , It was so great to have in class [DATE]. I'…" at bounding box center [1009, 416] width 705 height 646
click at [762, 692] on img "To enrich screen reader interactions, please activate Accessibility in Grammarl…" at bounding box center [754, 693] width 170 height 54
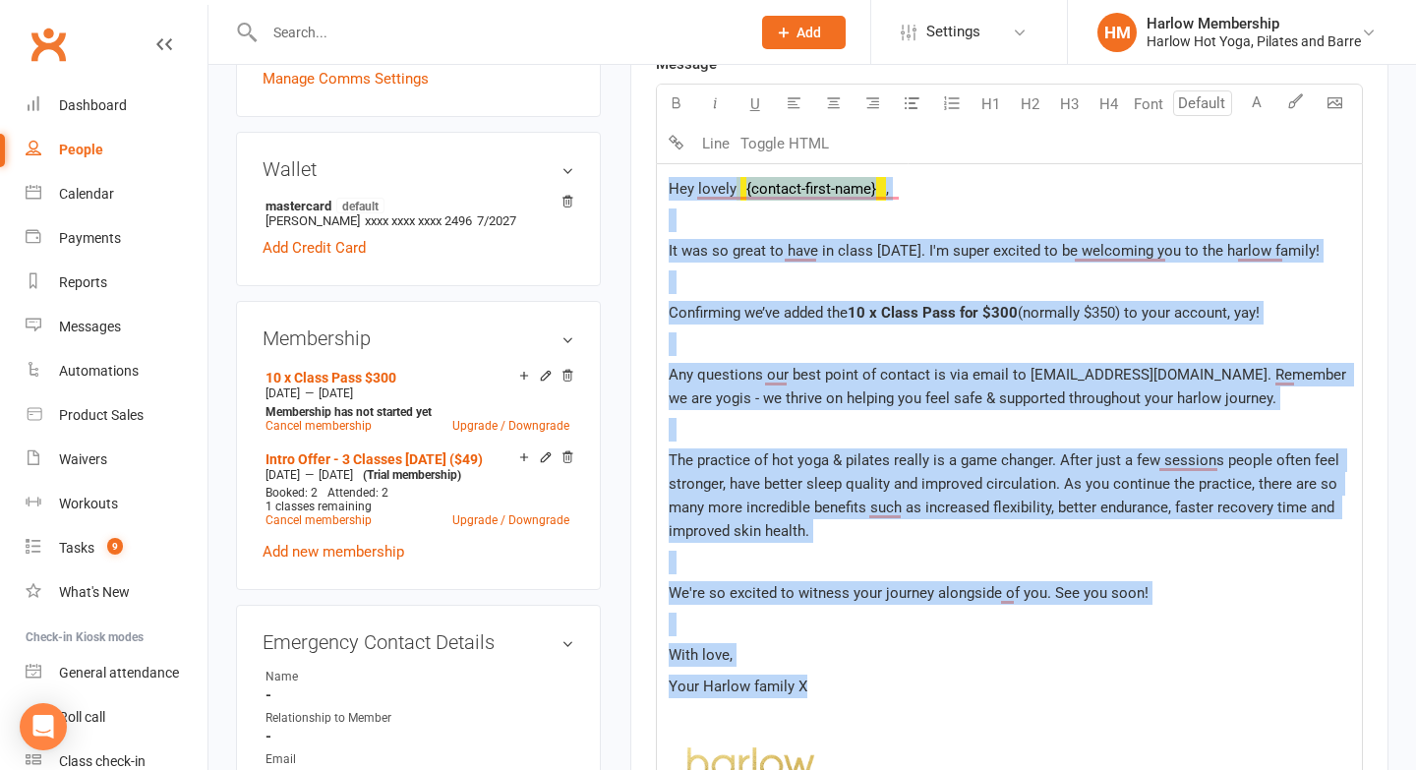
scroll to position [646, 0]
drag, startPoint x: 836, startPoint y: 626, endPoint x: 658, endPoint y: 183, distance: 477.1
click at [658, 183] on div "Hey lovely ﻿ {contact-first-name} , It was so great to have in class [DATE]. I'…" at bounding box center [1009, 488] width 705 height 646
copy div "Hey lovely ﻿ {contact-first-name} , It was so great to have in class [DATE]. I'…"
